Goal: Task Accomplishment & Management: Use online tool/utility

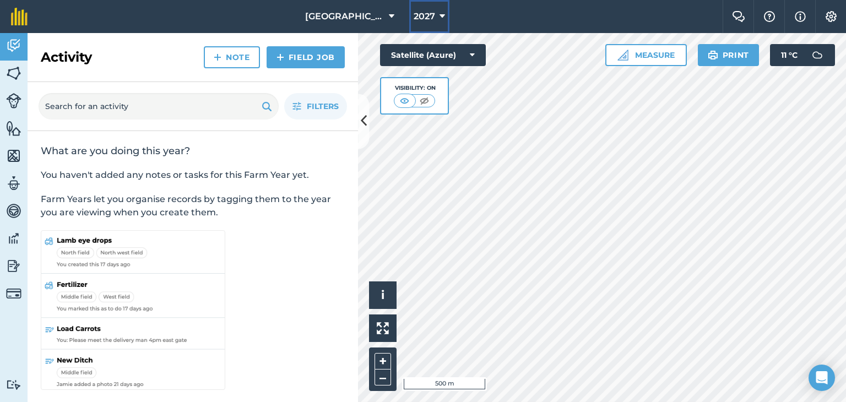
click at [443, 23] on icon at bounding box center [443, 16] width 6 height 13
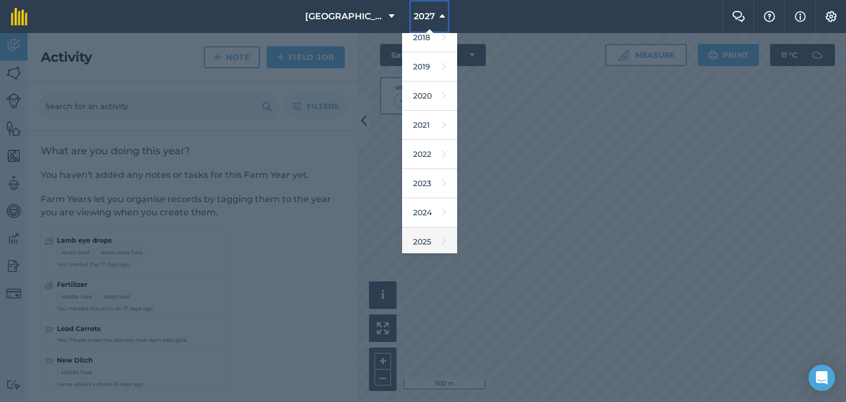
scroll to position [55, 0]
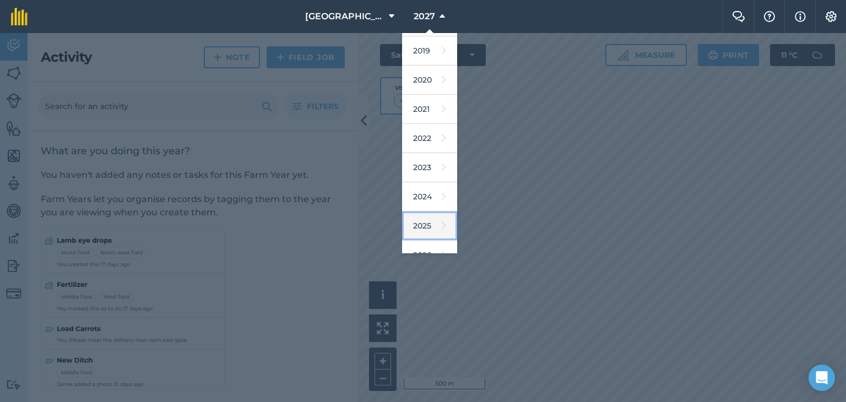
click at [423, 229] on link "2025" at bounding box center [429, 226] width 55 height 29
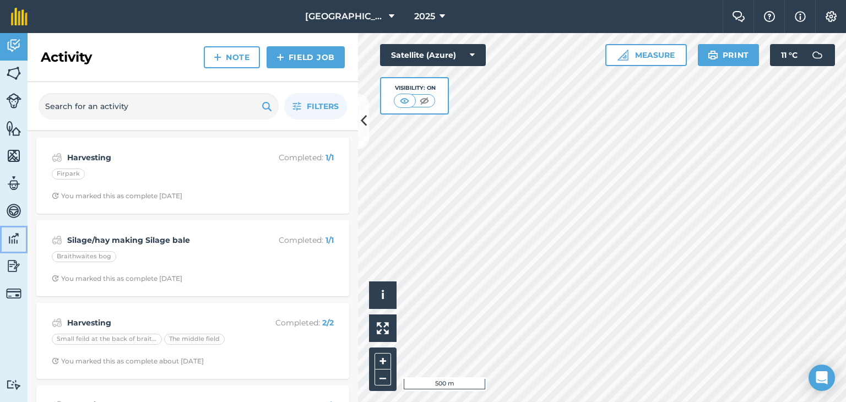
click at [14, 235] on img at bounding box center [13, 238] width 15 height 17
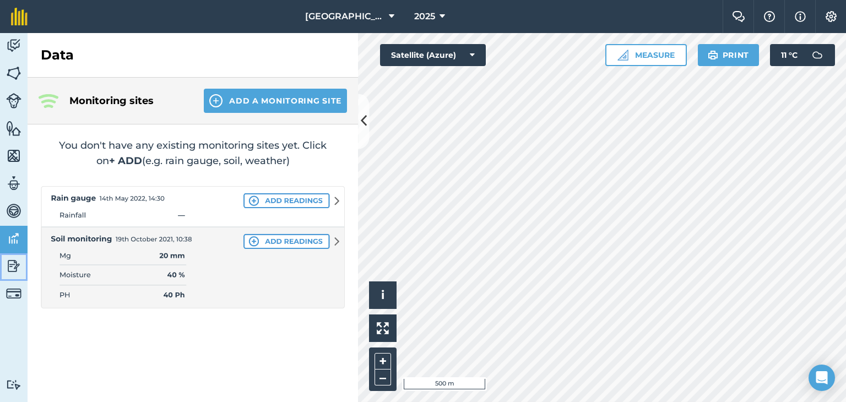
click at [10, 258] on img at bounding box center [13, 266] width 15 height 17
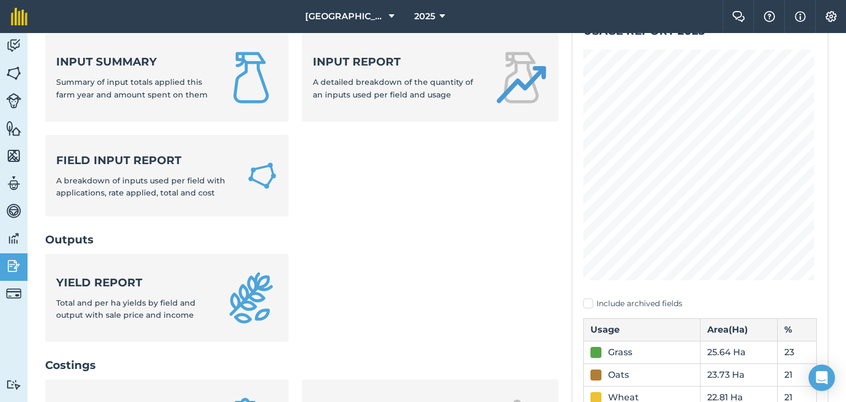
scroll to position [110, 0]
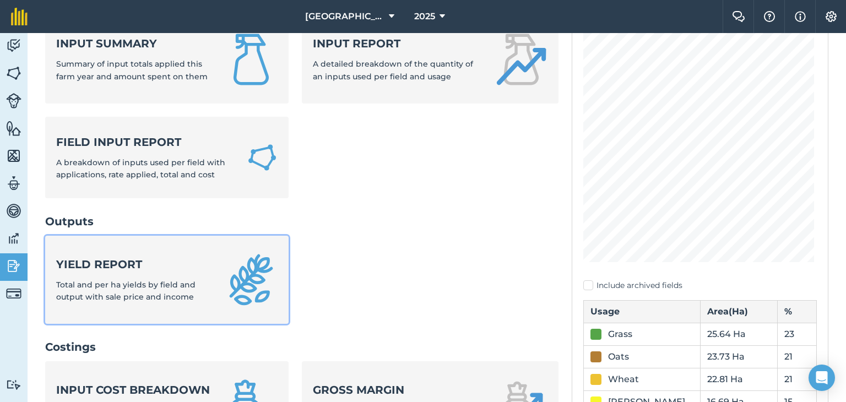
click at [196, 273] on div "Yield report Total and per ha yields by field and output with sale price and in…" at bounding box center [133, 280] width 155 height 47
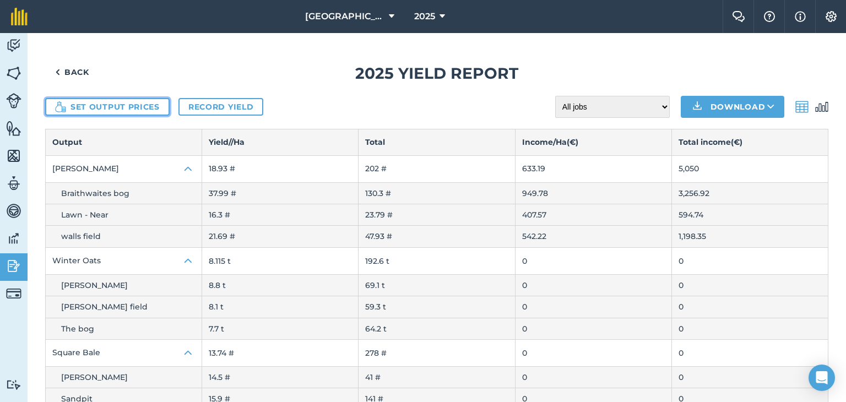
click at [142, 104] on button "Set output prices" at bounding box center [107, 107] width 124 height 18
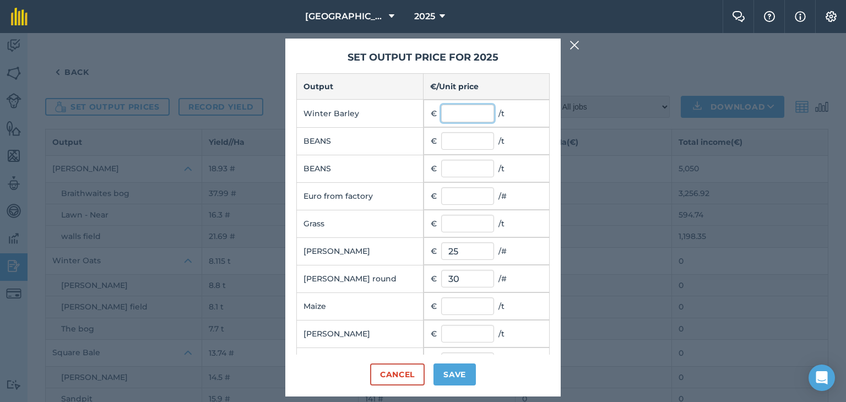
click at [448, 116] on input "text" at bounding box center [467, 114] width 53 height 18
type input "185"
click at [454, 139] on input "text" at bounding box center [467, 141] width 53 height 18
type input "215"
click at [454, 165] on input "text" at bounding box center [467, 169] width 53 height 18
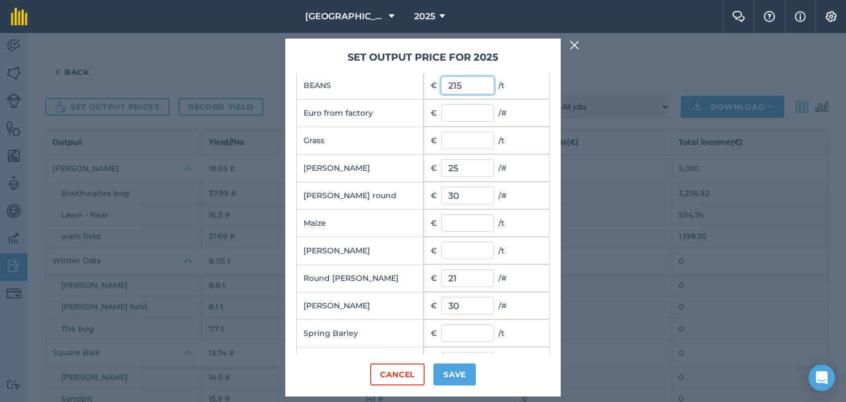
scroll to position [165, 0]
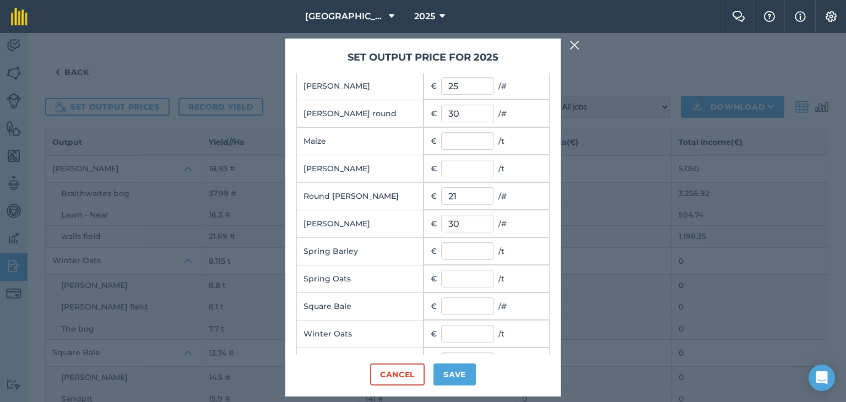
type input "215"
click at [464, 138] on input "text" at bounding box center [467, 141] width 53 height 18
type input "70"
click at [465, 165] on input "text" at bounding box center [467, 169] width 53 height 18
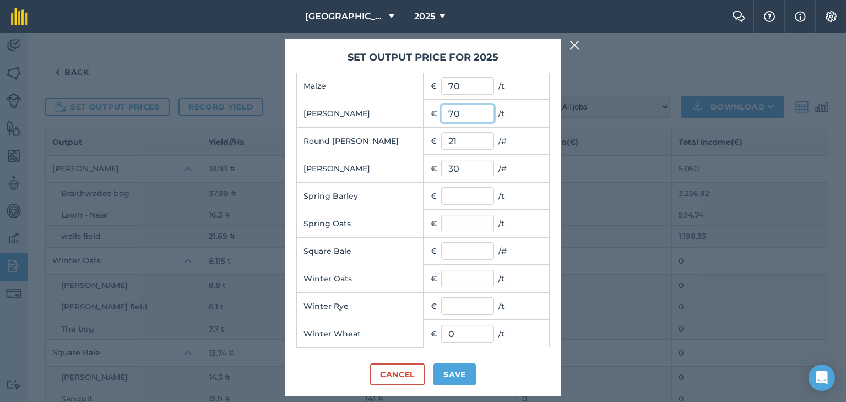
type input "70"
click at [467, 194] on input "text" at bounding box center [467, 196] width 53 height 18
type input "185"
click at [462, 270] on input "text" at bounding box center [467, 279] width 53 height 18
type input "170"
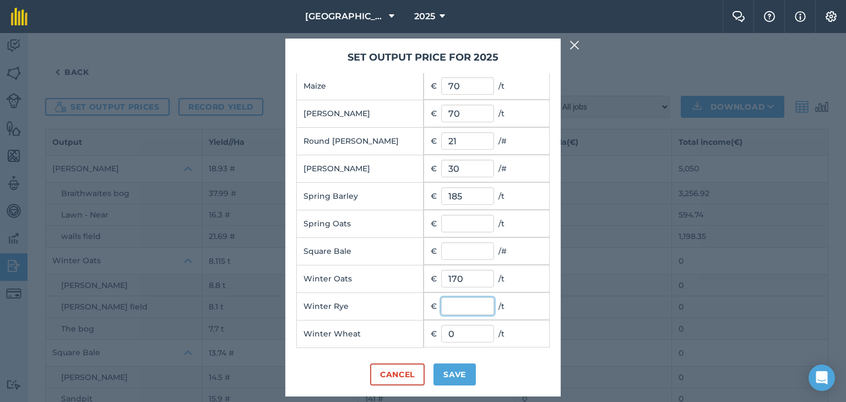
click at [458, 306] on input "text" at bounding box center [467, 306] width 53 height 18
type input "175"
click at [460, 325] on input "0" at bounding box center [467, 334] width 53 height 18
type input "0"
type input "195"
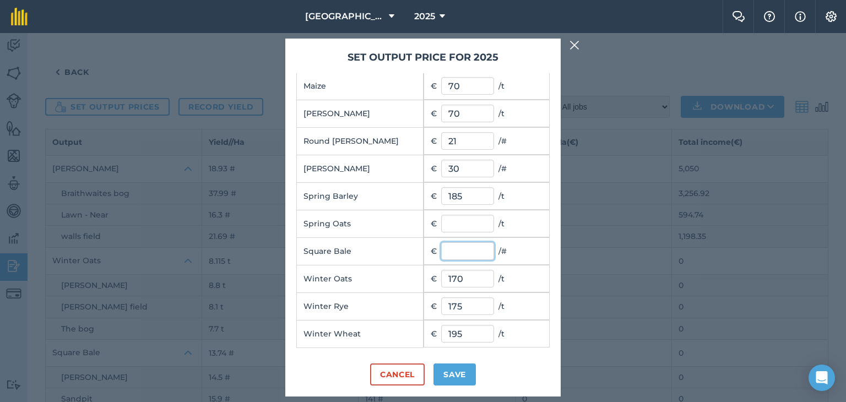
click at [458, 248] on input "text" at bounding box center [467, 251] width 53 height 18
type input "40"
click at [445, 382] on button "Save" at bounding box center [454, 375] width 42 height 22
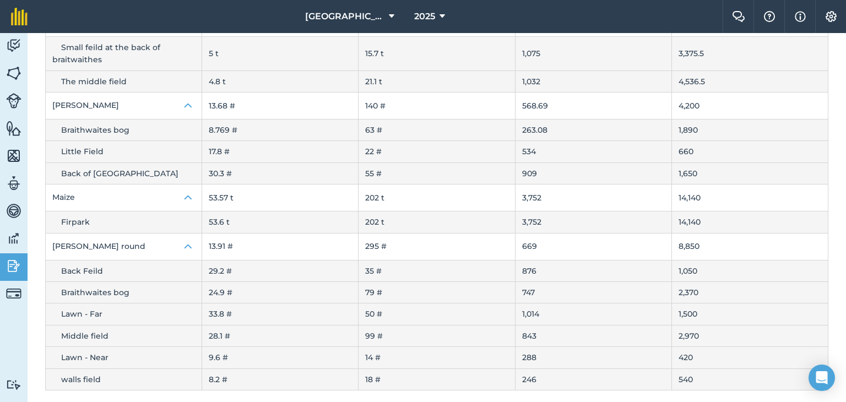
scroll to position [881, 0]
click at [12, 263] on img at bounding box center [13, 266] width 15 height 17
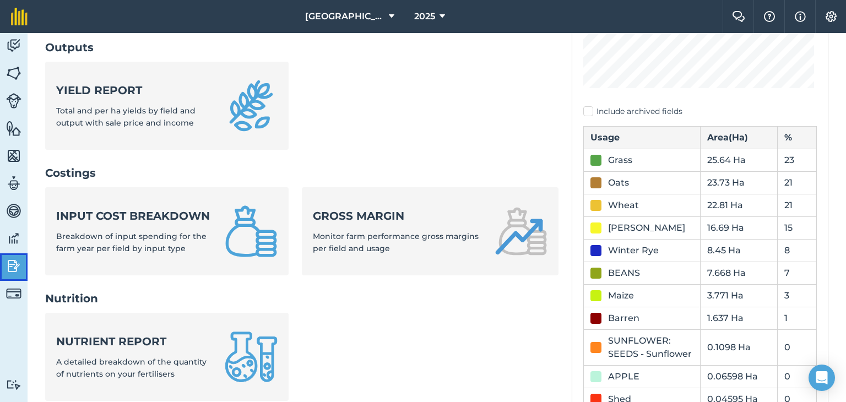
scroll to position [259, 0]
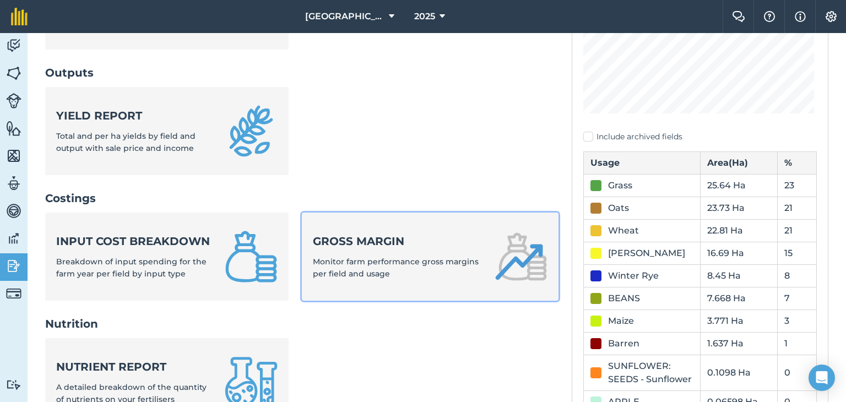
click at [341, 264] on span "Monitor farm performance gross margins per field and usage" at bounding box center [396, 268] width 166 height 22
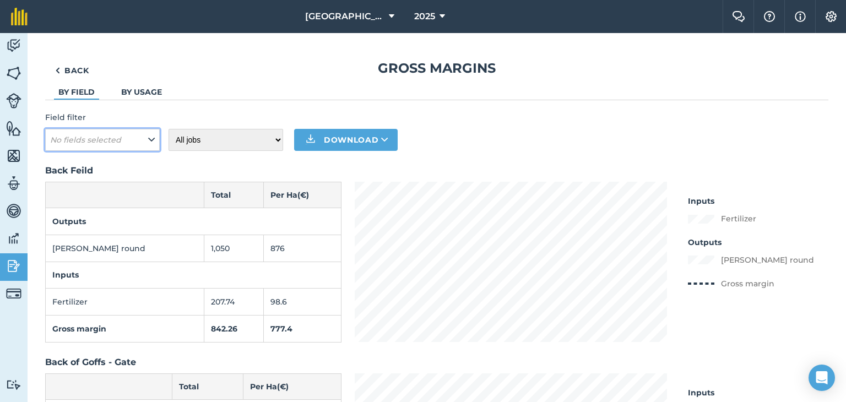
click at [158, 140] on button "No fields selected" at bounding box center [102, 140] width 115 height 22
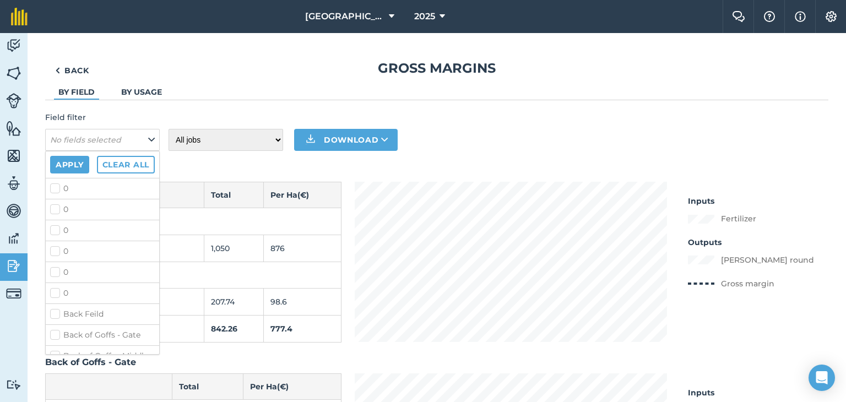
click at [149, 89] on link "By usage" at bounding box center [141, 92] width 41 height 10
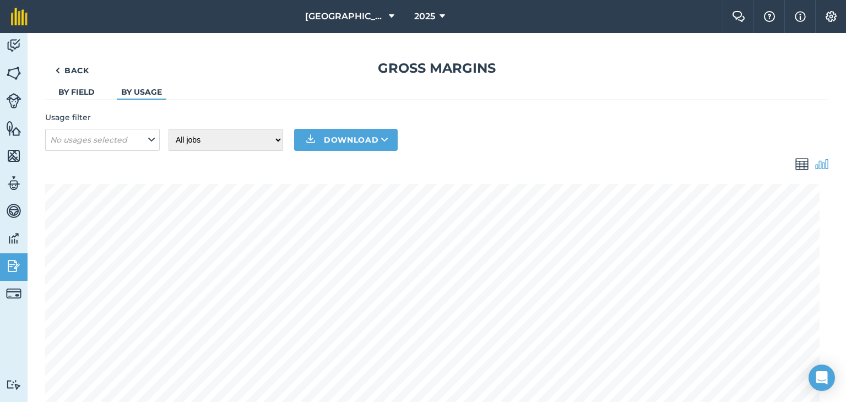
click at [71, 96] on link "By field" at bounding box center [76, 92] width 36 height 10
click at [155, 96] on link "By usage" at bounding box center [141, 92] width 41 height 10
click at [267, 133] on select "All jobs Incomplete jobs Complete jobs" at bounding box center [226, 140] width 115 height 22
click at [337, 115] on div "Usage filter No usages selected All jobs Incomplete jobs Complete jobs Download" at bounding box center [436, 131] width 783 height 40
click at [815, 161] on img at bounding box center [821, 164] width 13 height 13
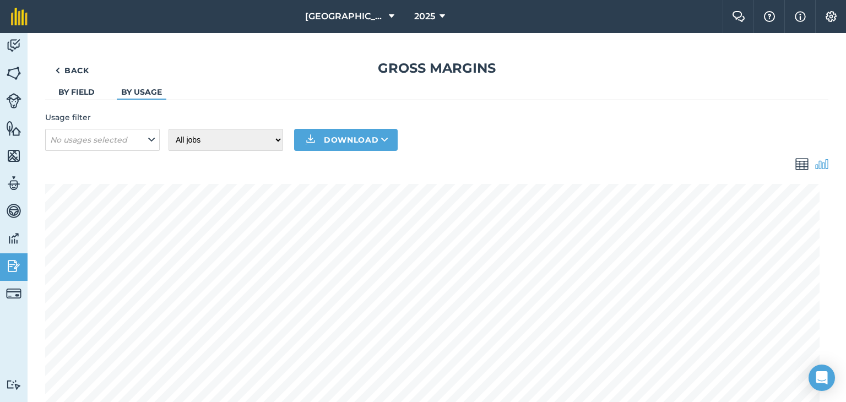
click at [786, 161] on div at bounding box center [436, 164] width 783 height 13
click at [798, 159] on img at bounding box center [801, 164] width 13 height 13
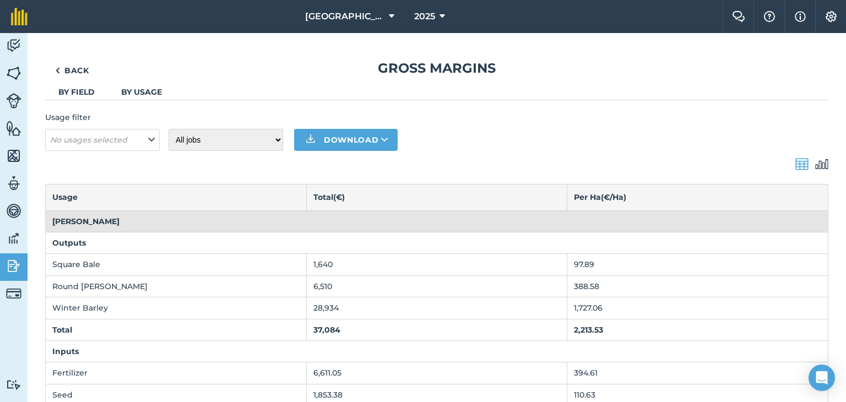
click at [88, 89] on link "By field" at bounding box center [76, 92] width 36 height 10
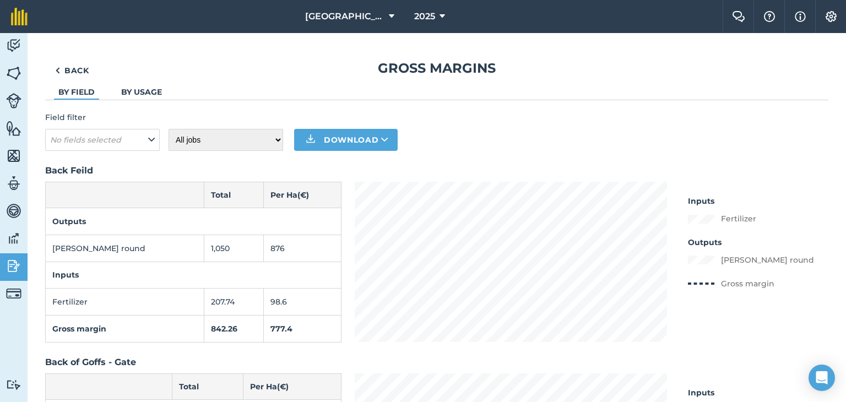
click at [147, 90] on link "By usage" at bounding box center [141, 92] width 41 height 10
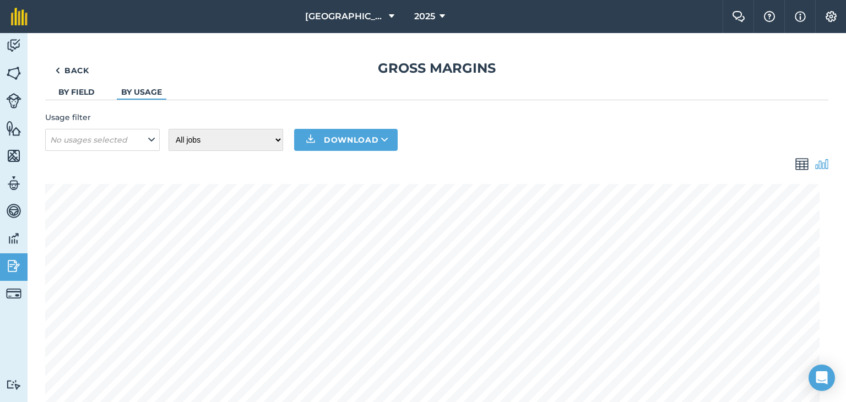
click at [795, 168] on img at bounding box center [801, 164] width 13 height 13
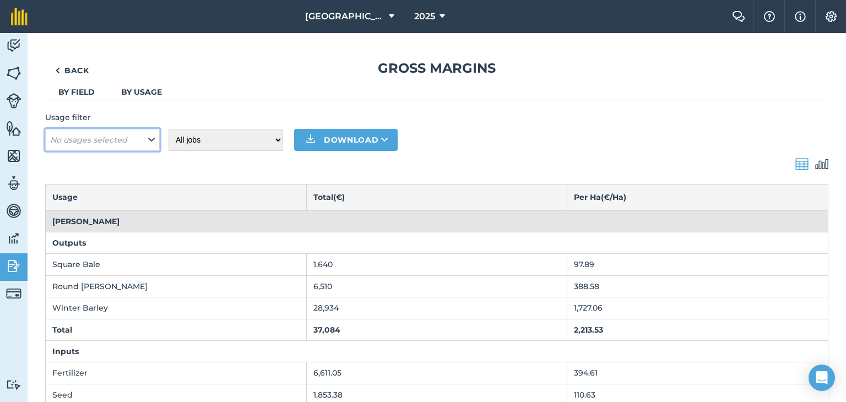
click at [97, 143] on em "No usages selected" at bounding box center [88, 140] width 77 height 10
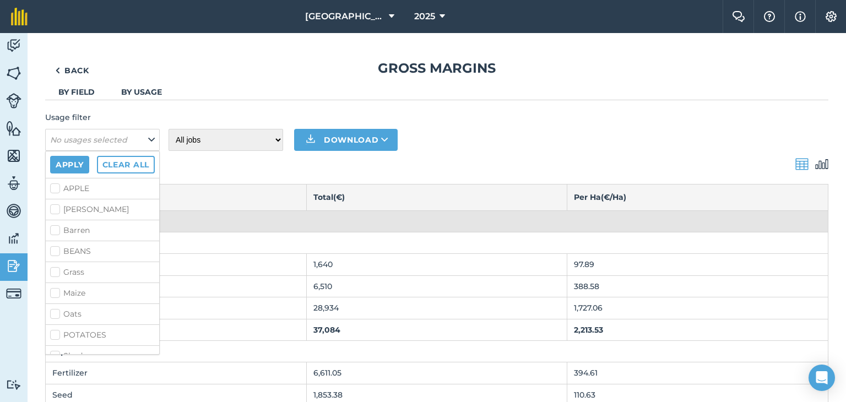
click at [93, 90] on link "By field" at bounding box center [76, 92] width 36 height 10
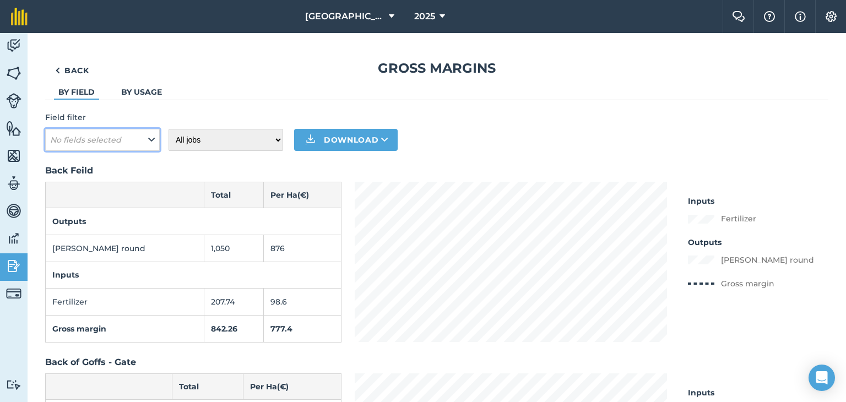
click at [131, 141] on button "No fields selected" at bounding box center [102, 140] width 115 height 22
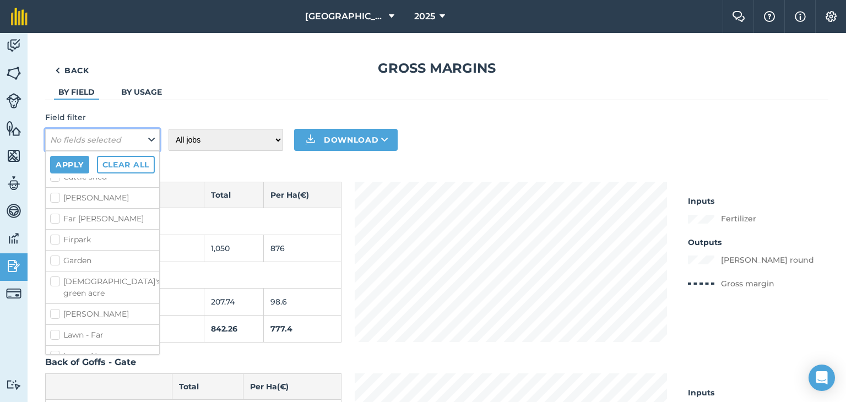
scroll to position [386, 0]
click at [91, 251] on label "[PERSON_NAME]" at bounding box center [102, 257] width 105 height 12
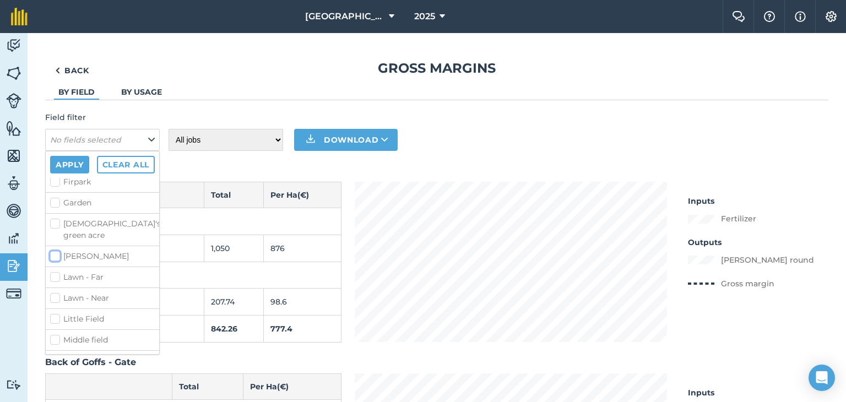
click at [57, 251] on input "[PERSON_NAME]" at bounding box center [53, 254] width 7 height 7
checkbox input "true"
click at [75, 167] on button "Apply" at bounding box center [69, 165] width 39 height 18
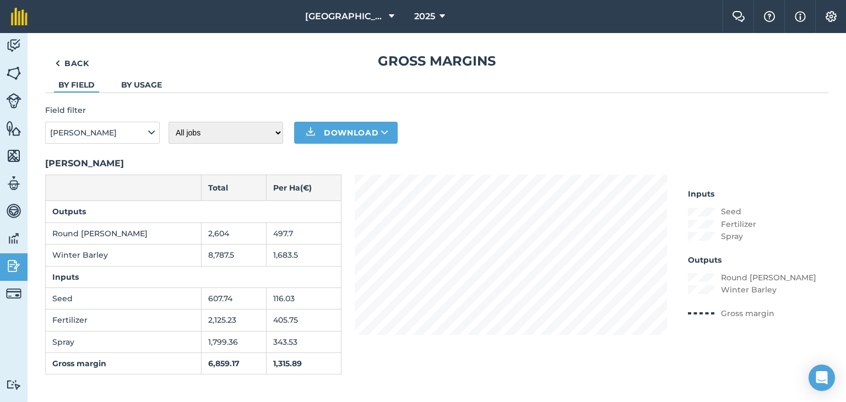
scroll to position [9, 0]
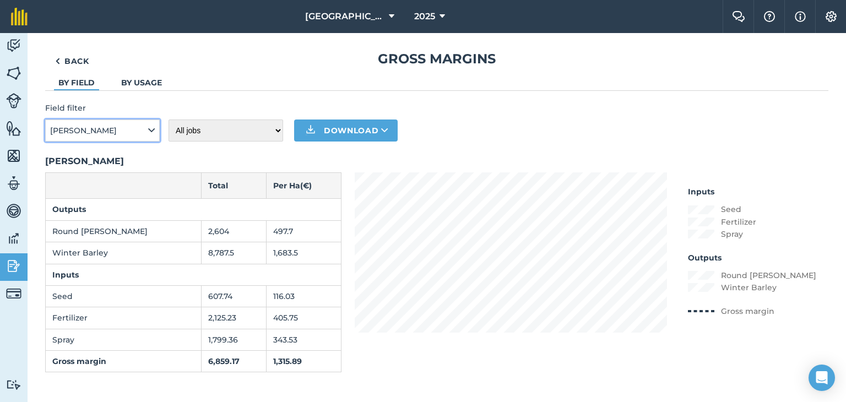
click at [149, 126] on icon at bounding box center [151, 130] width 7 height 12
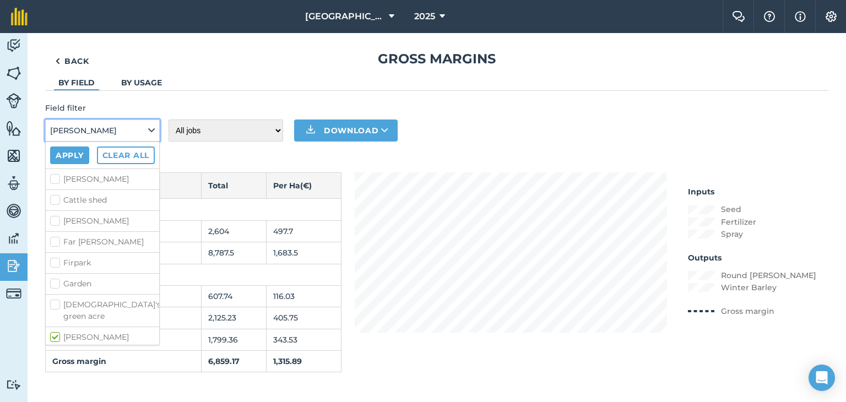
scroll to position [330, 0]
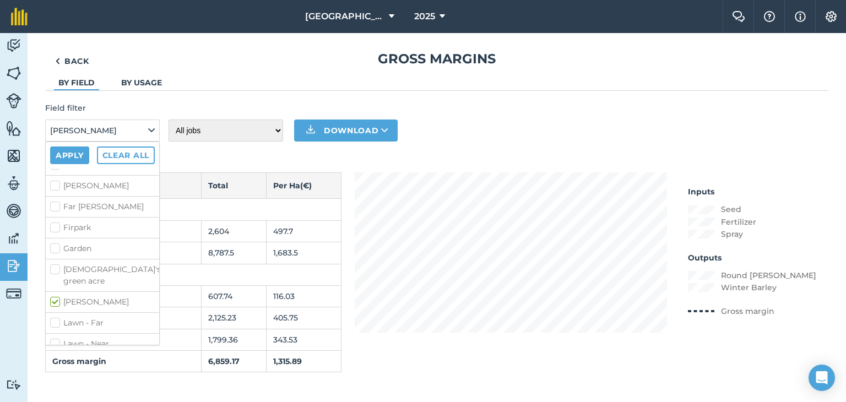
click at [59, 185] on label "[PERSON_NAME]" at bounding box center [102, 186] width 105 height 12
click at [57, 185] on input "[PERSON_NAME]" at bounding box center [53, 183] width 7 height 7
checkbox input "true"
click at [53, 236] on label "Near [PERSON_NAME]" at bounding box center [102, 242] width 105 height 12
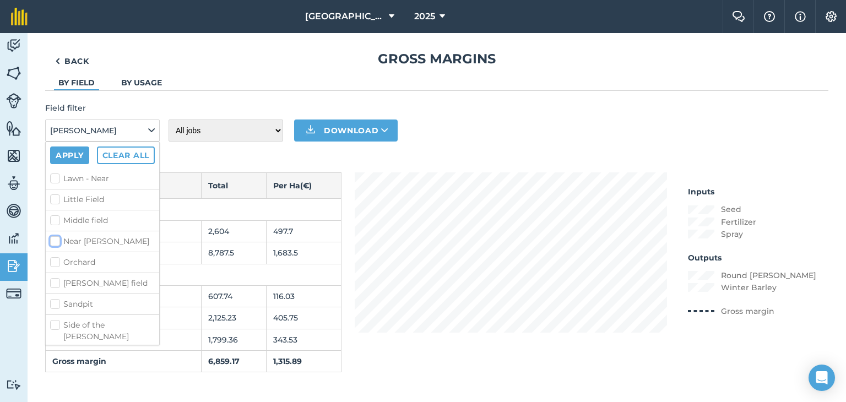
click at [53, 236] on input "Near [PERSON_NAME]" at bounding box center [53, 239] width 7 height 7
checkbox input "true"
click at [86, 152] on button "Apply" at bounding box center [69, 156] width 39 height 18
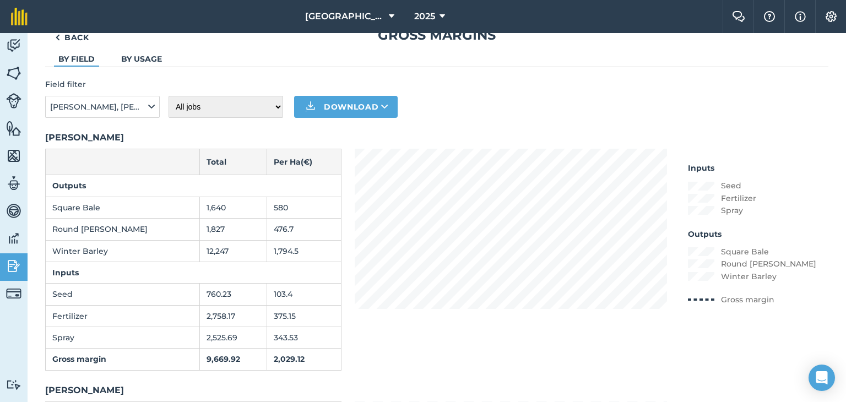
scroll to position [0, 0]
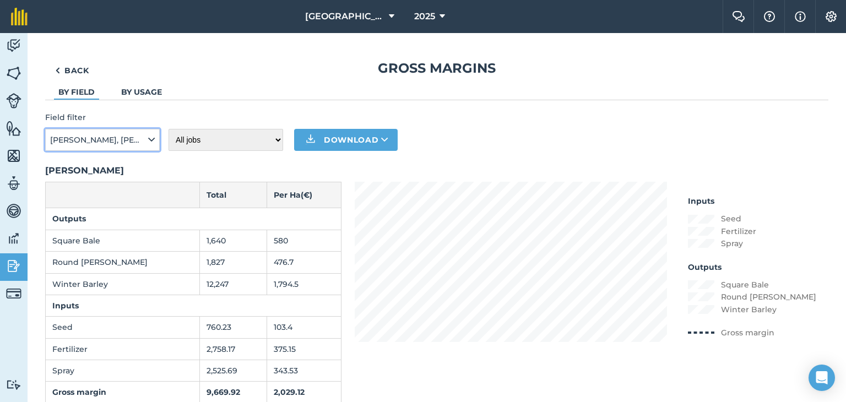
click at [152, 139] on icon at bounding box center [151, 140] width 7 height 12
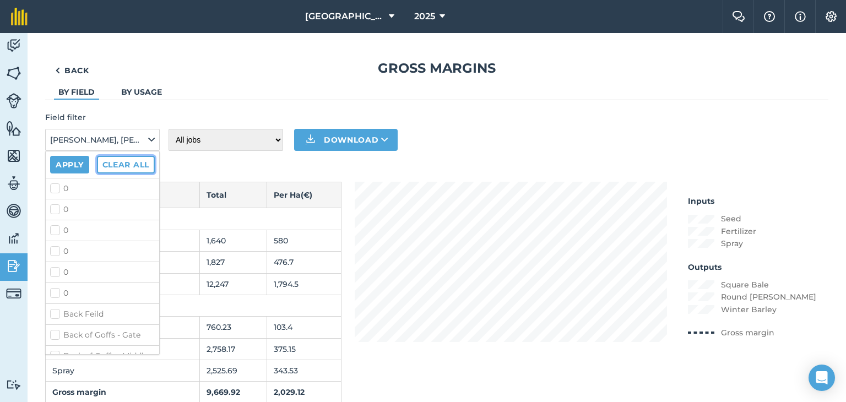
click at [136, 164] on button "Clear all" at bounding box center [126, 165] width 58 height 18
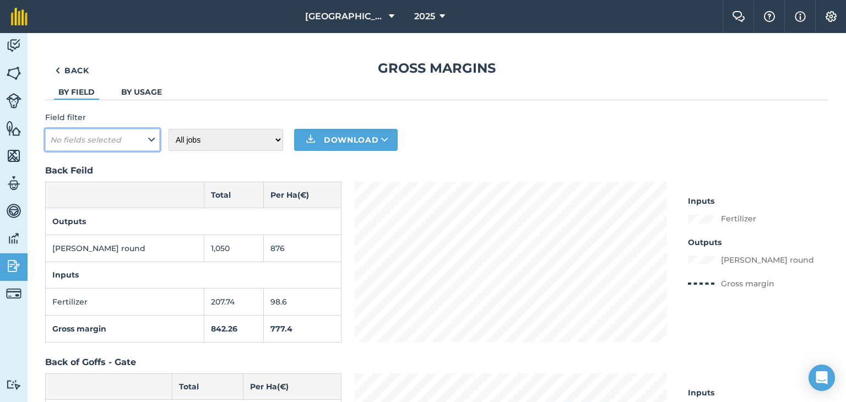
click at [145, 142] on button "No fields selected" at bounding box center [102, 140] width 115 height 22
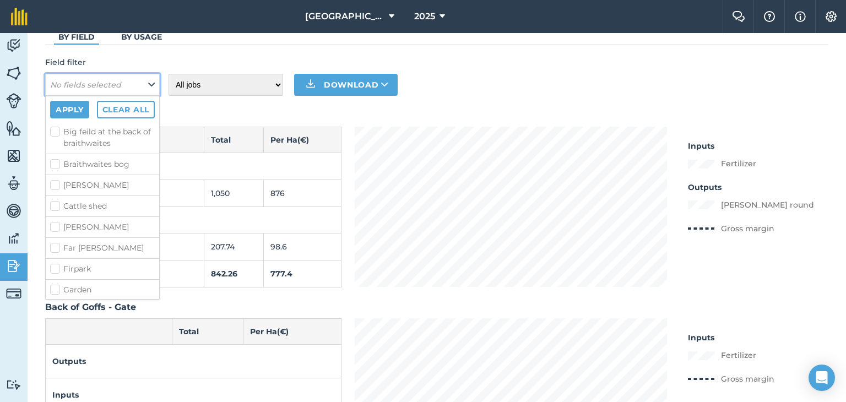
scroll to position [262, 0]
click at [55, 226] on label "Far [PERSON_NAME]" at bounding box center [102, 230] width 105 height 12
click at [55, 226] on input "Far [PERSON_NAME]" at bounding box center [53, 227] width 7 height 7
checkbox input "true"
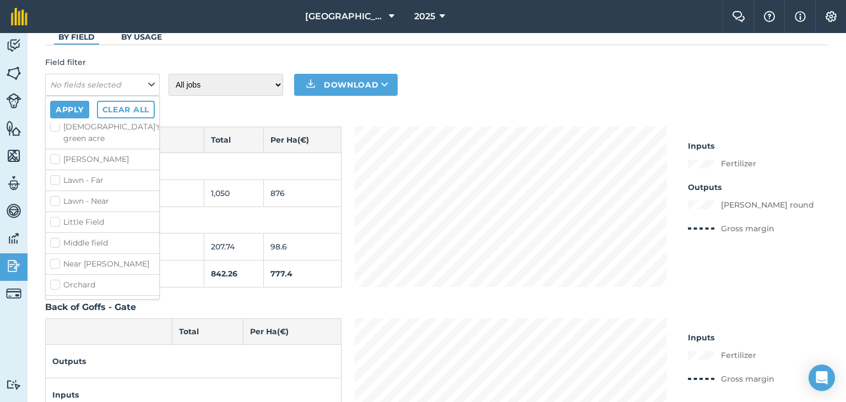
scroll to position [482, 0]
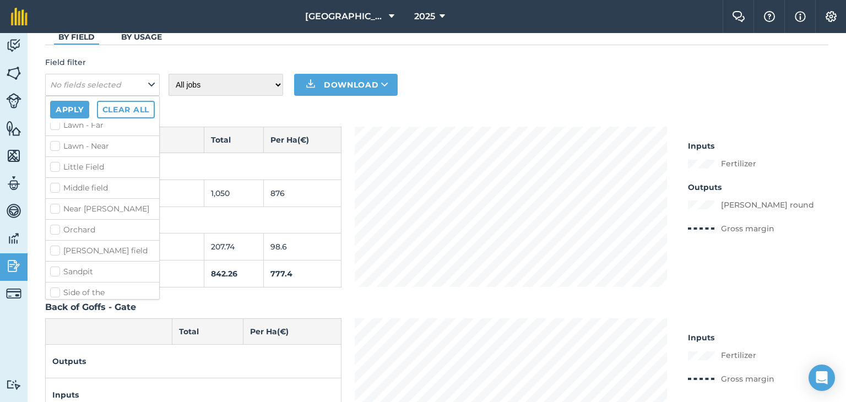
click at [55, 266] on label "Sandpit" at bounding box center [102, 272] width 105 height 12
click at [55, 266] on input "Sandpit" at bounding box center [53, 269] width 7 height 7
checkbox input "true"
click at [56, 287] on label "Side of the [PERSON_NAME]" at bounding box center [102, 298] width 105 height 23
click at [56, 287] on input "Side of the [PERSON_NAME]" at bounding box center [53, 290] width 7 height 7
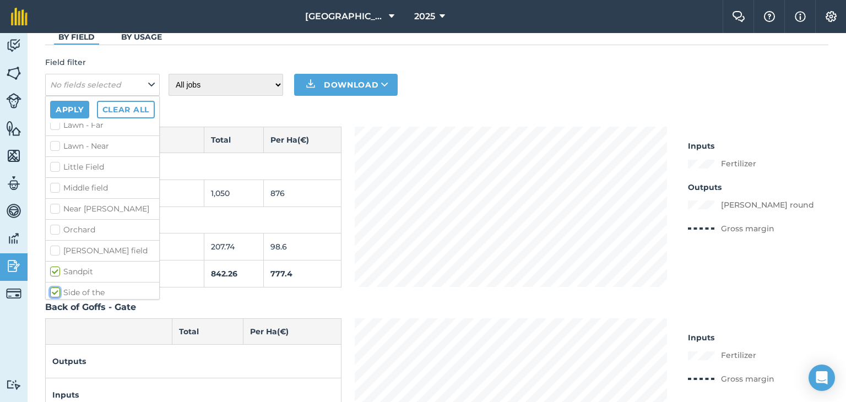
checkbox input "true"
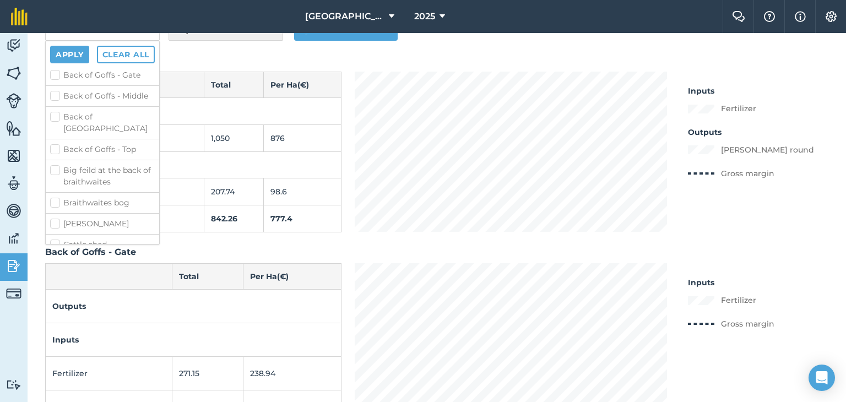
scroll to position [146, 0]
click at [56, 175] on label "Big feild at the back of braithwaites" at bounding box center [102, 180] width 105 height 23
click at [56, 175] on input "Big feild at the back of braithwaites" at bounding box center [53, 172] width 7 height 7
checkbox input "true"
click at [76, 55] on button "Apply" at bounding box center [69, 55] width 39 height 18
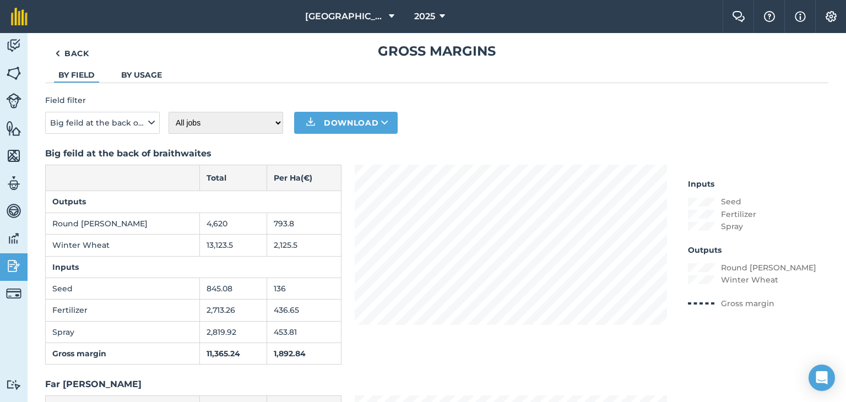
scroll to position [0, 0]
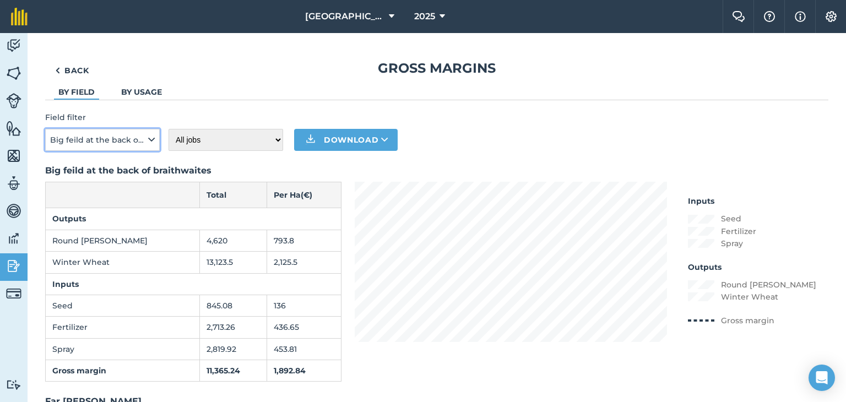
click at [149, 142] on icon at bounding box center [151, 140] width 7 height 12
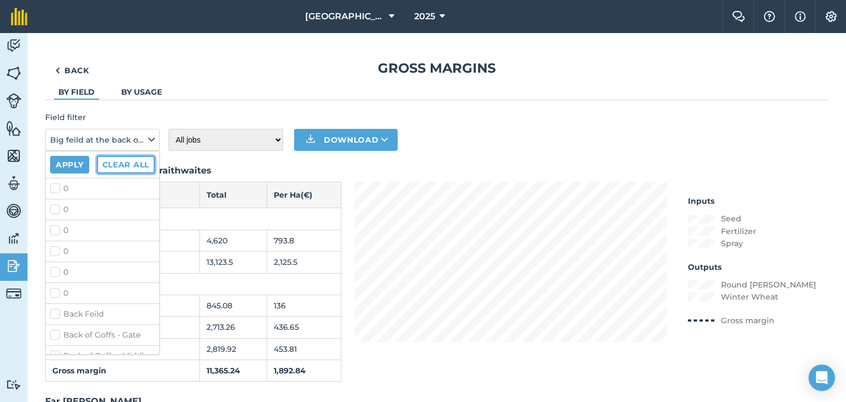
click at [138, 166] on button "Clear all" at bounding box center [126, 165] width 58 height 18
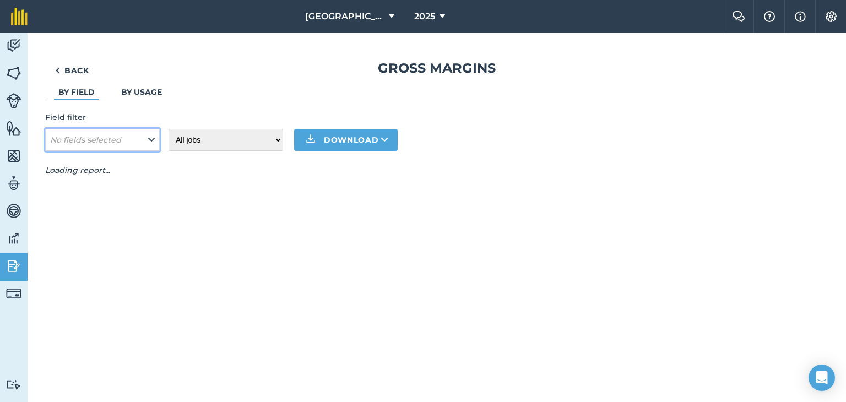
click at [156, 139] on button "No fields selected" at bounding box center [102, 140] width 115 height 22
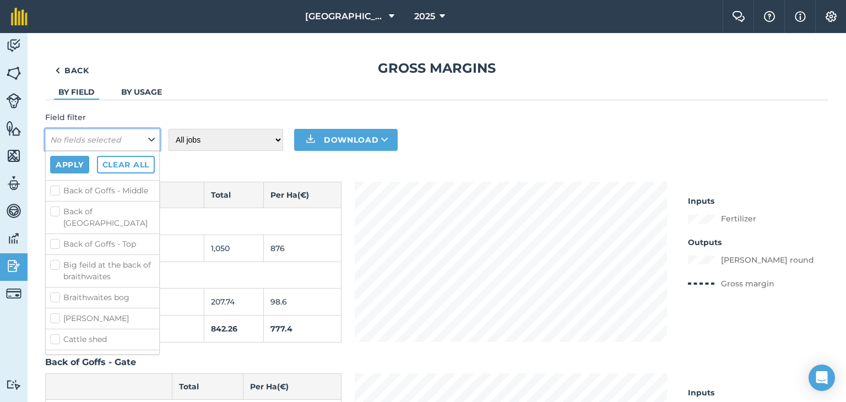
scroll to position [220, 0]
click at [59, 258] on label "[PERSON_NAME]" at bounding box center [102, 264] width 105 height 12
click at [57, 258] on input "[PERSON_NAME]" at bounding box center [53, 261] width 7 height 7
checkbox input "true"
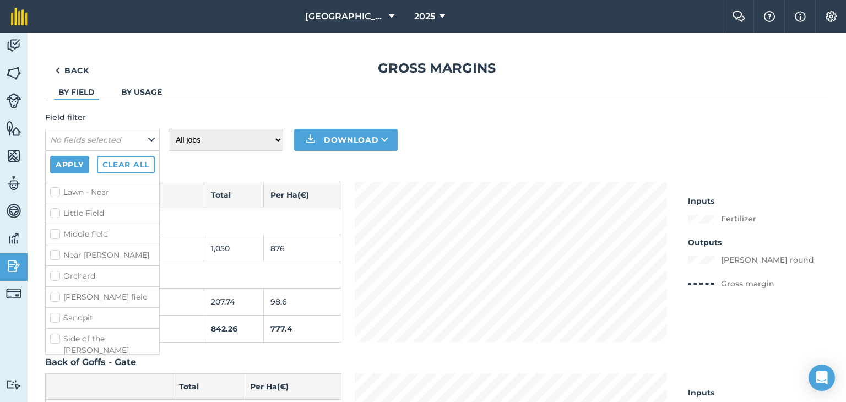
scroll to position [496, 0]
click at [61, 287] on label "[PERSON_NAME] field" at bounding box center [102, 293] width 105 height 12
click at [57, 287] on input "[PERSON_NAME] field" at bounding box center [53, 290] width 7 height 7
checkbox input "true"
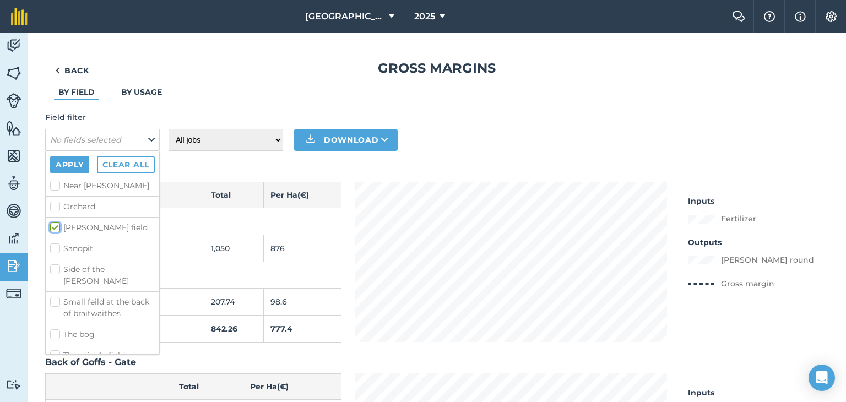
scroll to position [587, 0]
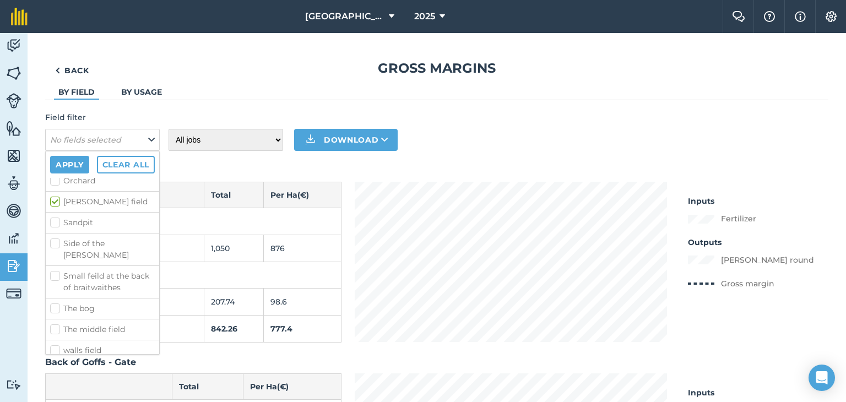
click at [61, 303] on label "The bog" at bounding box center [102, 309] width 105 height 12
click at [57, 303] on input "The bog" at bounding box center [53, 306] width 7 height 7
checkbox input "true"
click at [73, 167] on button "Apply" at bounding box center [69, 165] width 39 height 18
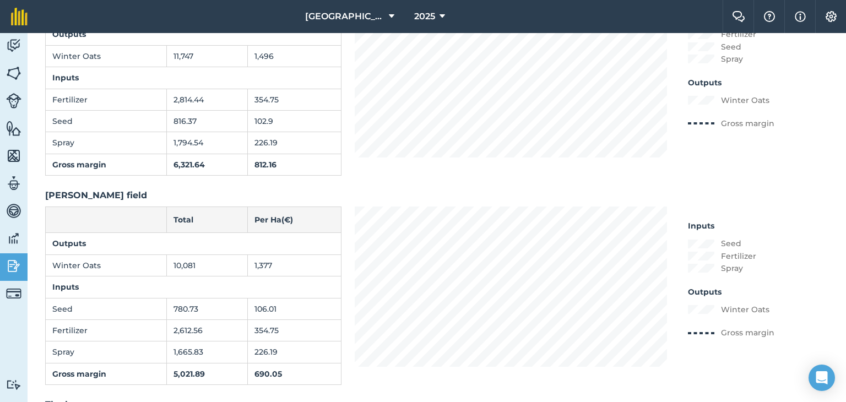
scroll to position [0, 0]
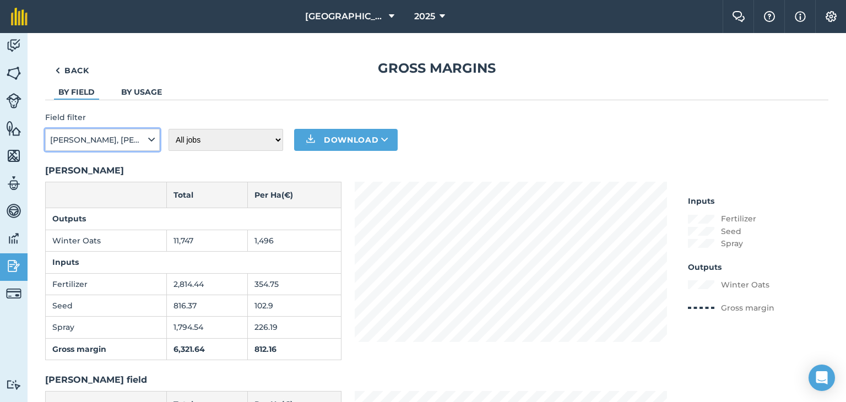
click at [139, 140] on span "[PERSON_NAME], [PERSON_NAME] field, The bog" at bounding box center [98, 140] width 96 height 12
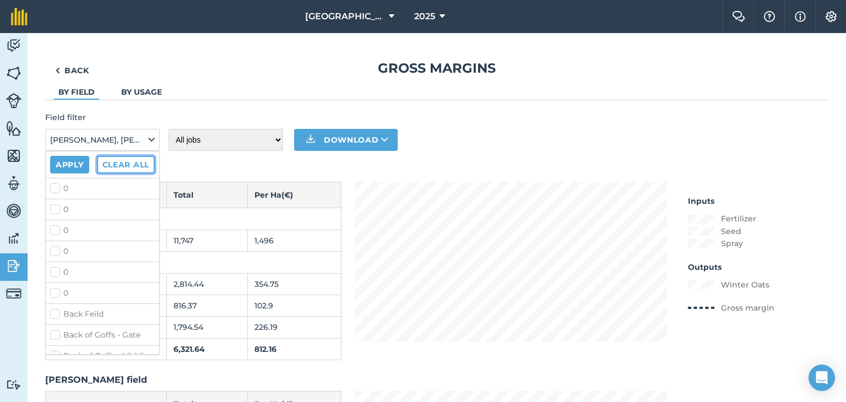
click at [139, 160] on button "Clear all" at bounding box center [126, 165] width 58 height 18
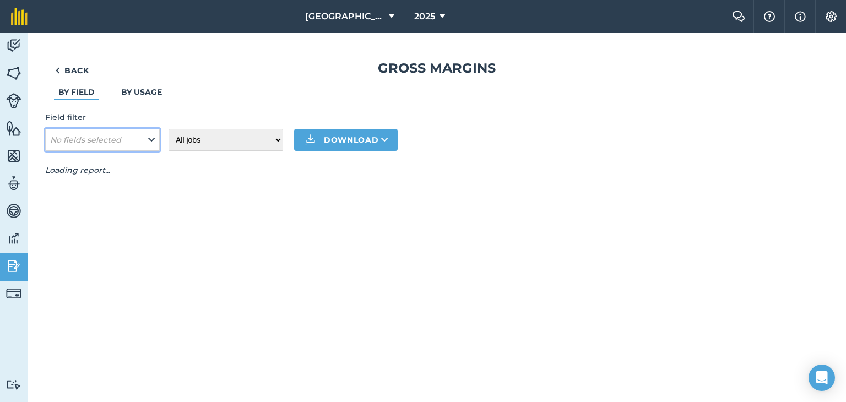
click at [137, 145] on button "No fields selected" at bounding box center [102, 140] width 115 height 22
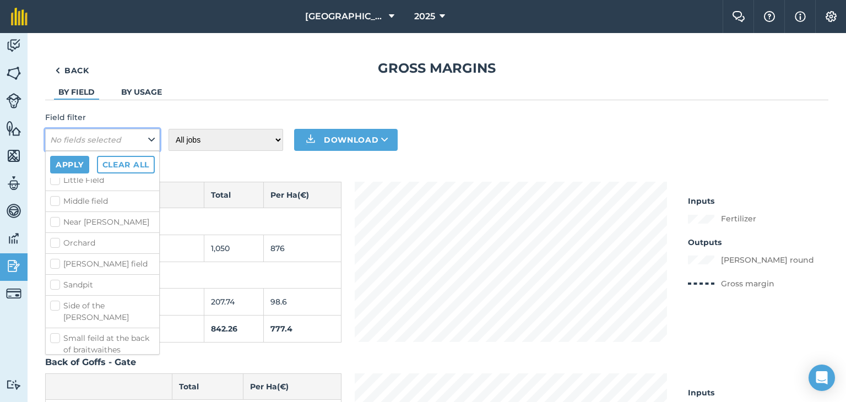
scroll to position [551, 0]
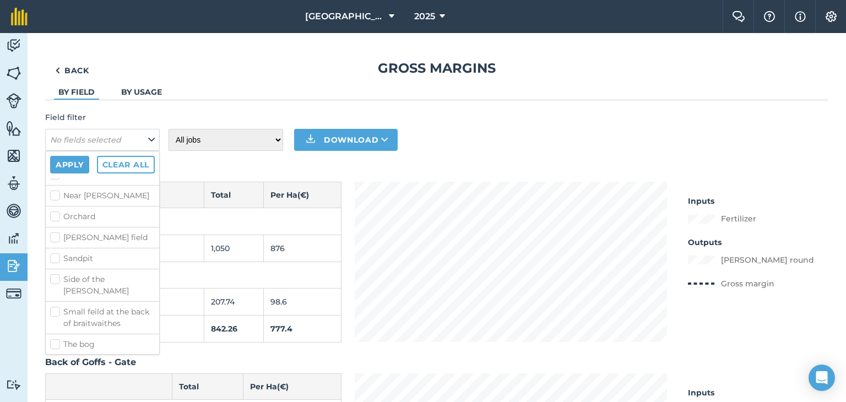
click at [90, 306] on label "Small feild at the back of braitwaithes" at bounding box center [102, 317] width 105 height 23
click at [57, 306] on input "Small feild at the back of braitwaithes" at bounding box center [53, 309] width 7 height 7
checkbox input "true"
click at [90, 324] on label "The middle field" at bounding box center [102, 330] width 105 height 12
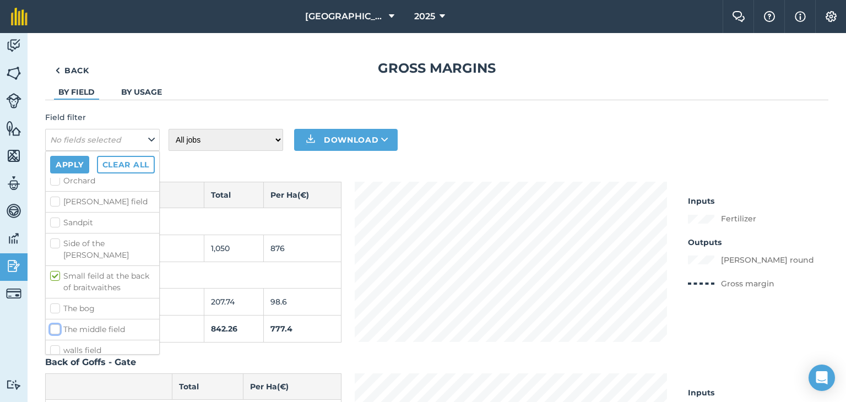
click at [57, 324] on input "The middle field" at bounding box center [53, 327] width 7 height 7
checkbox input "true"
click at [78, 161] on button "Apply" at bounding box center [69, 165] width 39 height 18
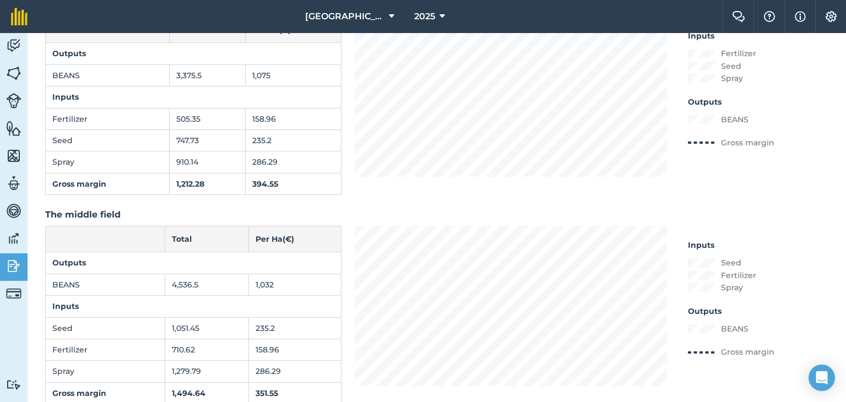
scroll to position [141, 0]
